Goal: Find contact information: Find contact information

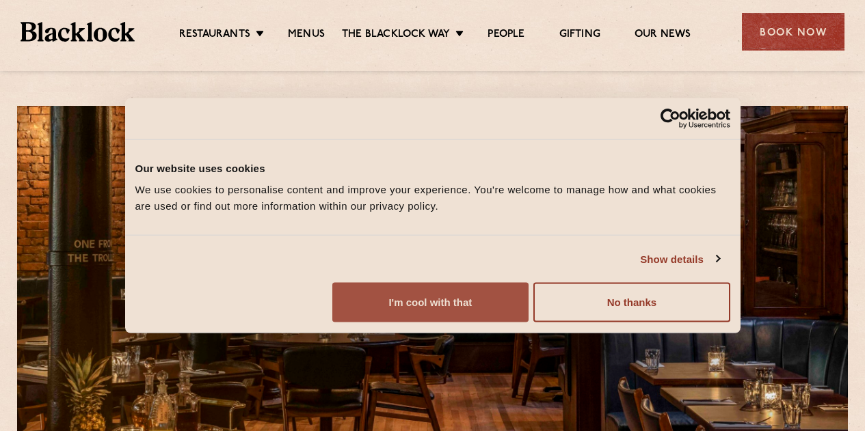
click at [529, 321] on button "I'm cool with that" at bounding box center [430, 303] width 196 height 40
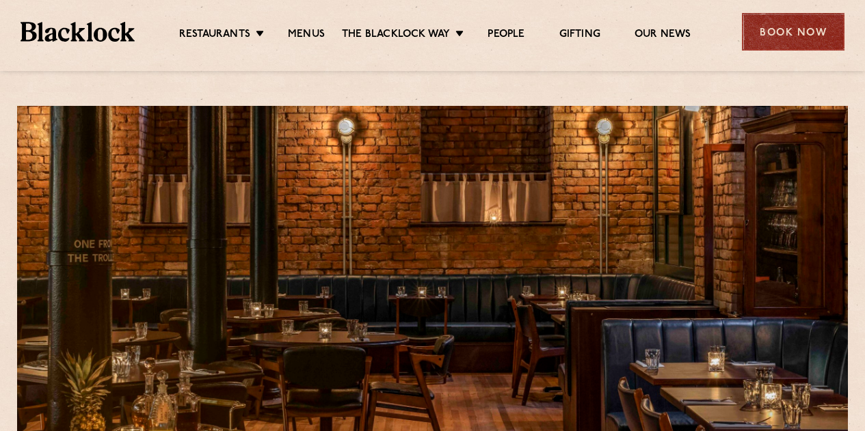
click at [807, 25] on div "Book Now" at bounding box center [793, 32] width 103 height 38
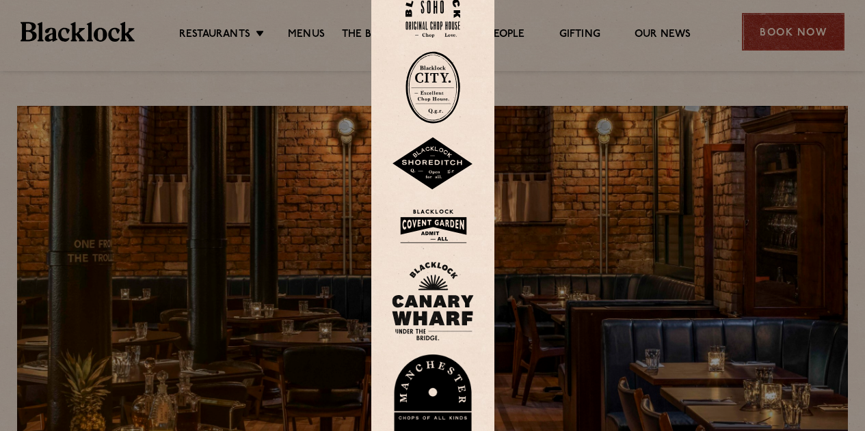
scroll to position [377, 0]
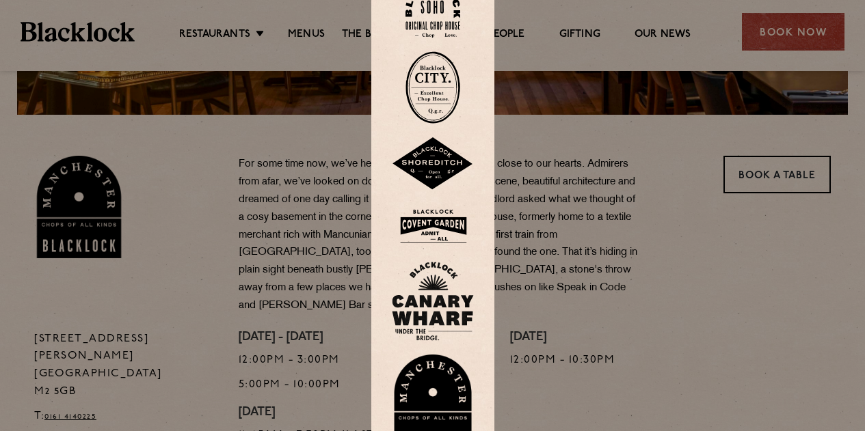
click at [433, 388] on img at bounding box center [433, 402] width 82 height 94
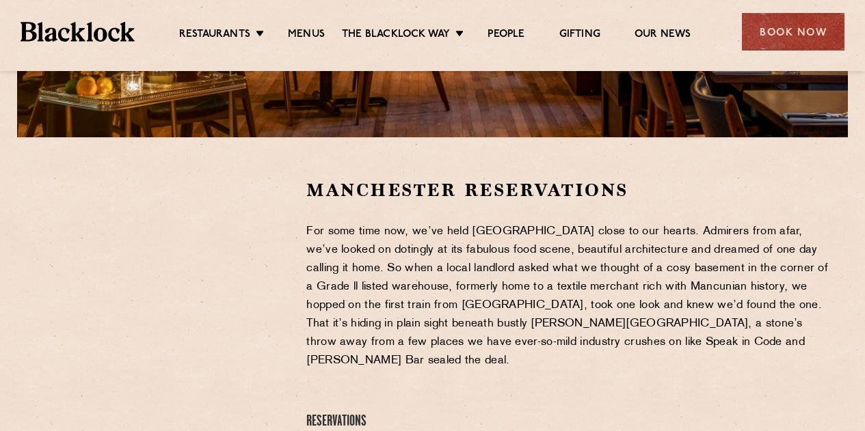
scroll to position [356, 0]
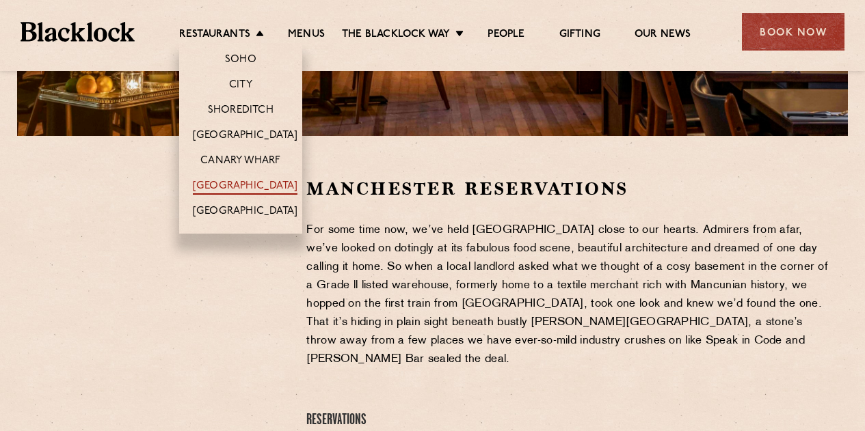
click at [260, 180] on link "[GEOGRAPHIC_DATA]" at bounding box center [245, 187] width 105 height 15
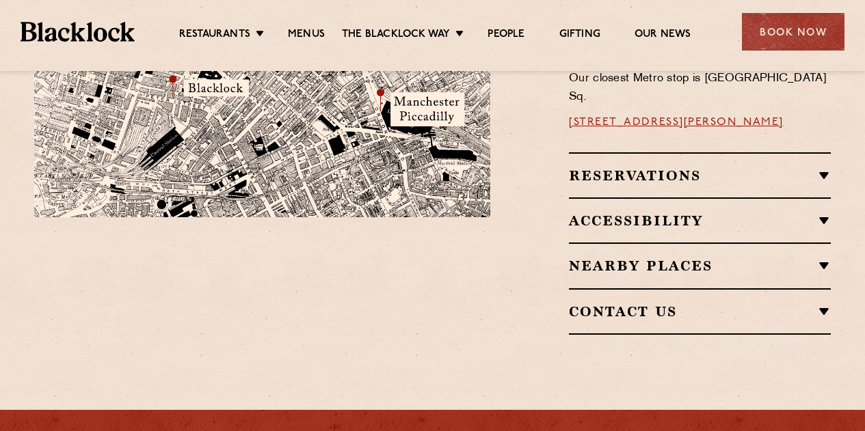
scroll to position [961, 0]
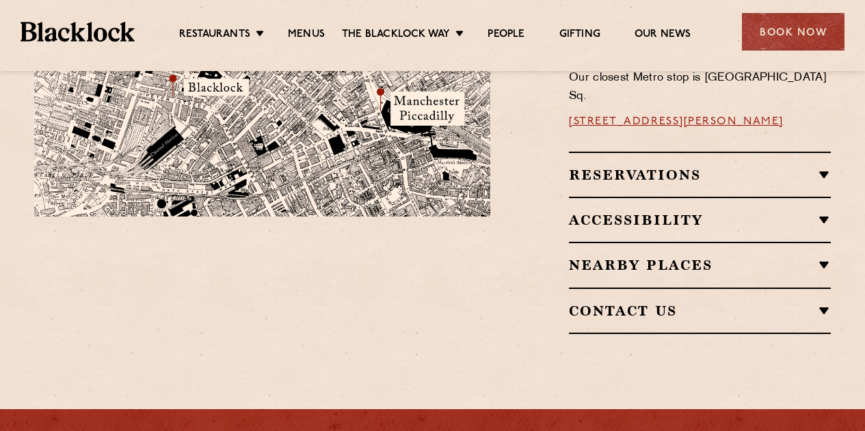
click at [821, 303] on h2 "Contact Us" at bounding box center [700, 311] width 262 height 16
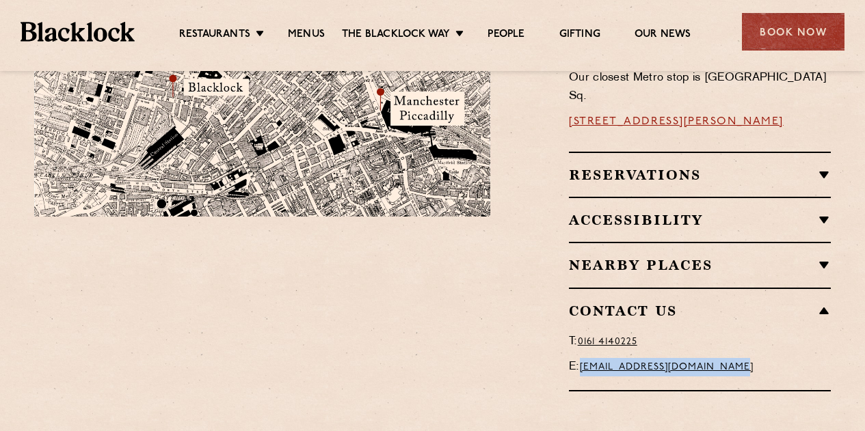
drag, startPoint x: 776, startPoint y: 306, endPoint x: 585, endPoint y: 309, distance: 190.8
click at [585, 358] on p "E: manchester@theblacklock.com" at bounding box center [700, 367] width 262 height 18
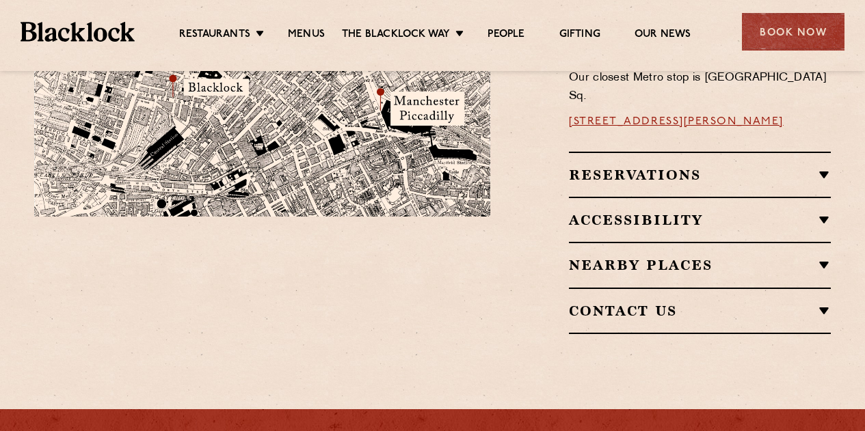
copy link "[EMAIL_ADDRESS][DOMAIN_NAME]"
click at [829, 303] on h2 "Contact Us" at bounding box center [700, 311] width 262 height 16
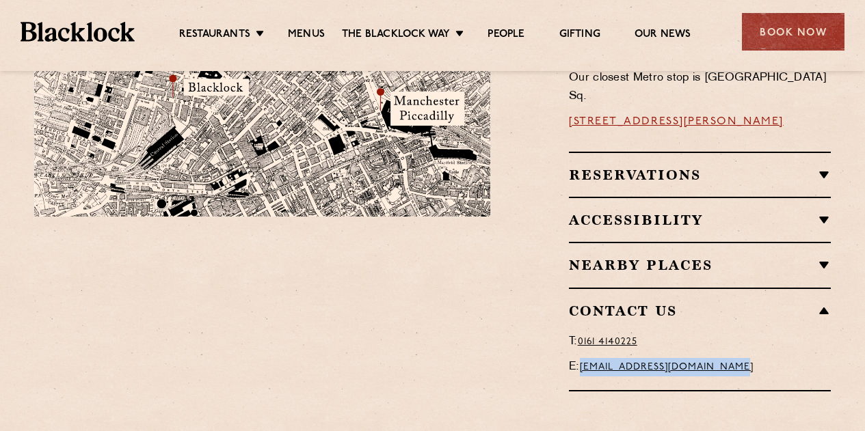
drag, startPoint x: 786, startPoint y: 304, endPoint x: 583, endPoint y: 308, distance: 203.1
click at [583, 358] on p "E: manchester@theblacklock.com" at bounding box center [700, 367] width 262 height 18
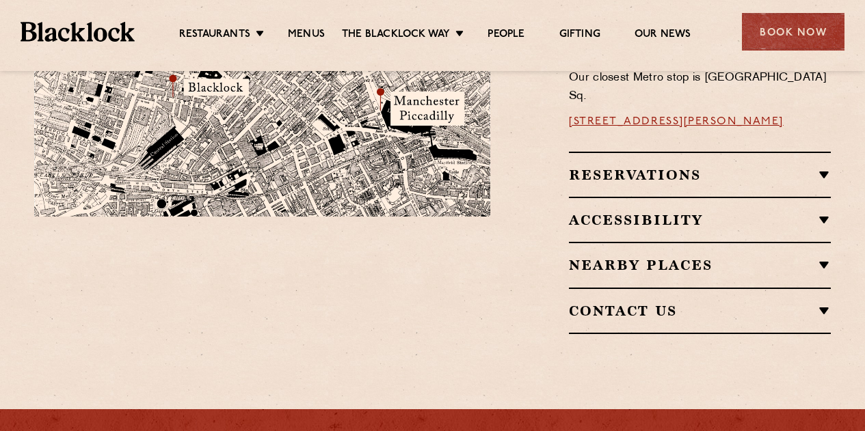
click at [673, 303] on h2 "Contact Us" at bounding box center [700, 311] width 262 height 16
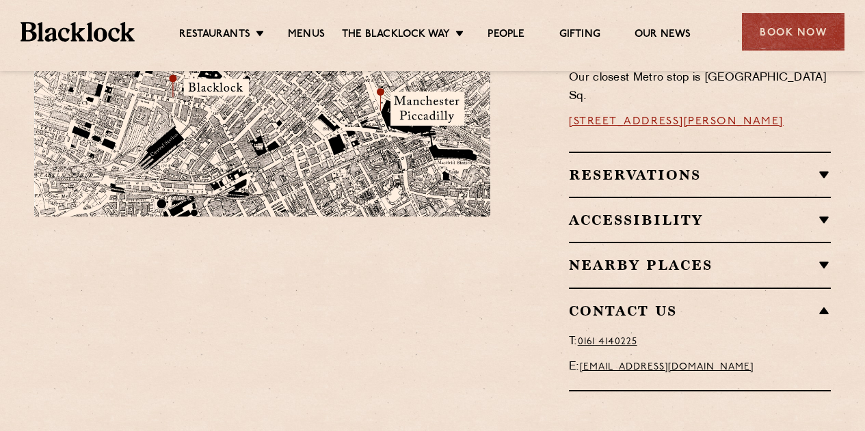
click at [661, 362] on link "[EMAIL_ADDRESS][DOMAIN_NAME]" at bounding box center [667, 367] width 174 height 10
